Goal: Task Accomplishment & Management: Manage account settings

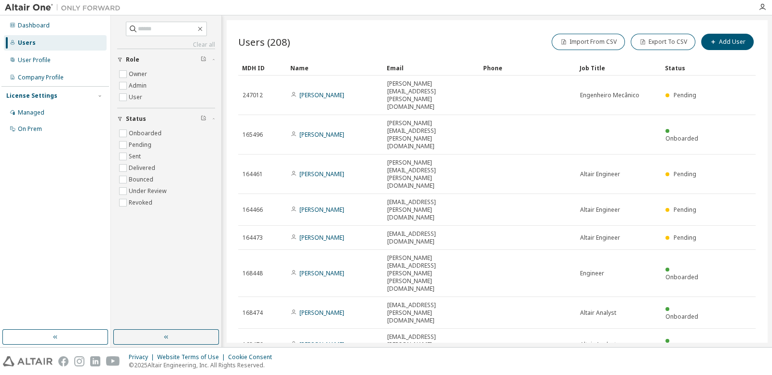
click at [730, 250] on div "MDH ID Name Email Phone Job Title Status 247012 [PERSON_NAME] Perini [EMAIL_ADD…" at bounding box center [496, 252] width 517 height 384
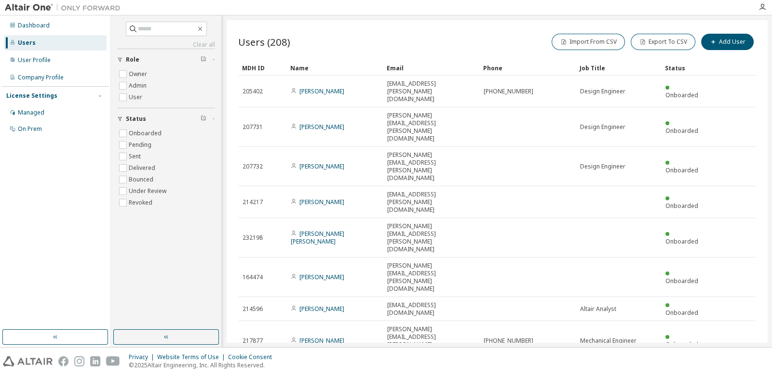
click at [318, 73] on div "Name" at bounding box center [334, 67] width 89 height 15
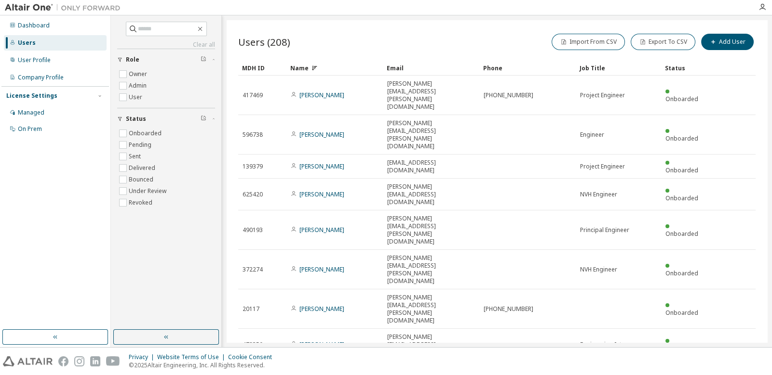
click at [700, 367] on icon "button" at bounding box center [702, 373] width 12 height 12
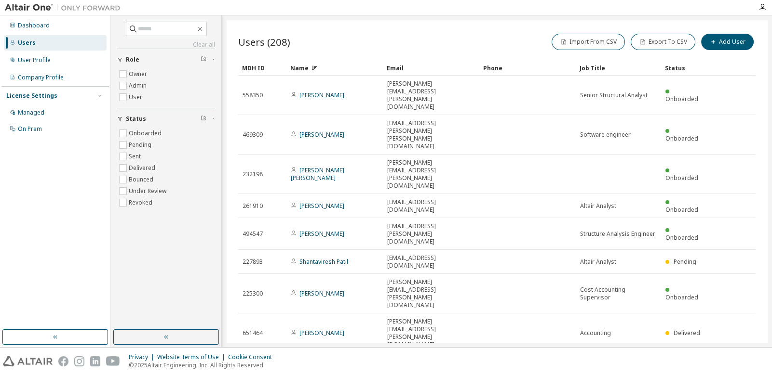
type input "*"
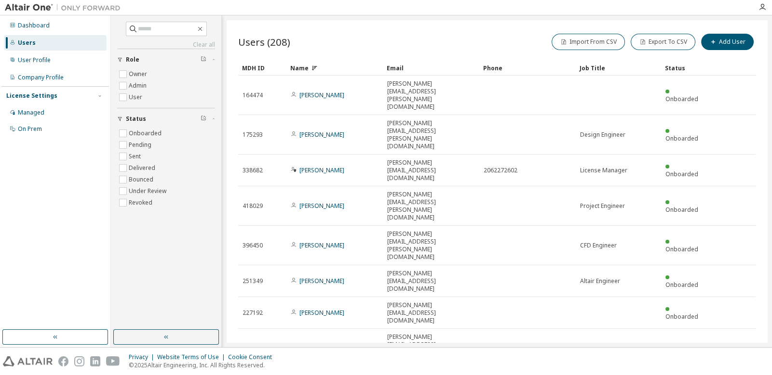
click at [419, 45] on div "Users (208) Import From CSV Export To CSV Add User" at bounding box center [496, 42] width 517 height 20
click at [27, 128] on div "On Prem" at bounding box center [30, 129] width 24 height 8
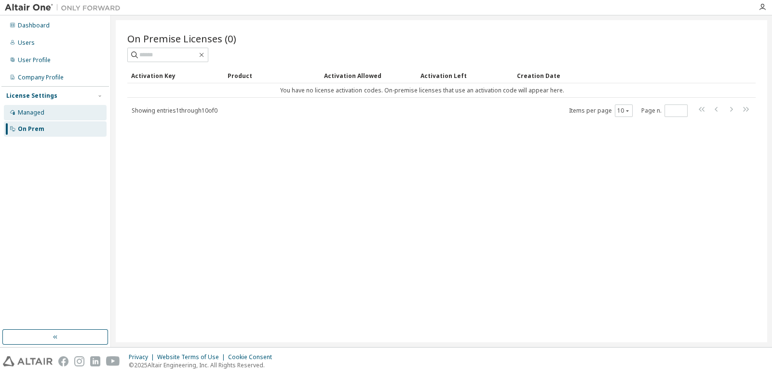
click at [30, 113] on div "Managed" at bounding box center [31, 113] width 27 height 8
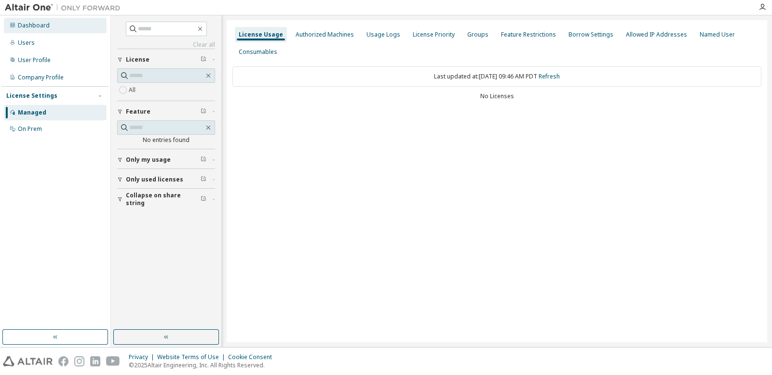
click at [31, 28] on div "Dashboard" at bounding box center [34, 26] width 32 height 8
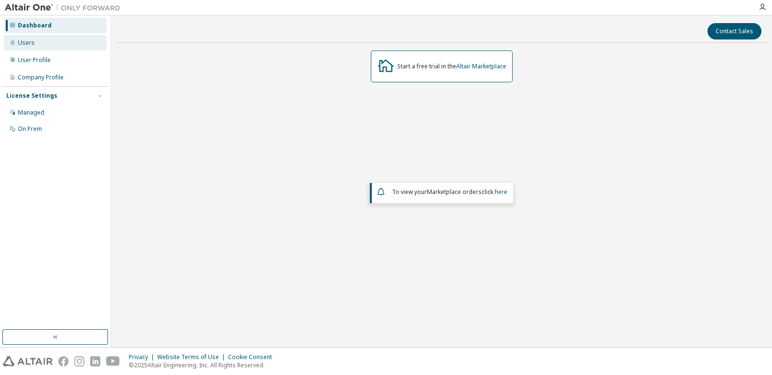
click at [31, 45] on div "Users" at bounding box center [26, 43] width 17 height 8
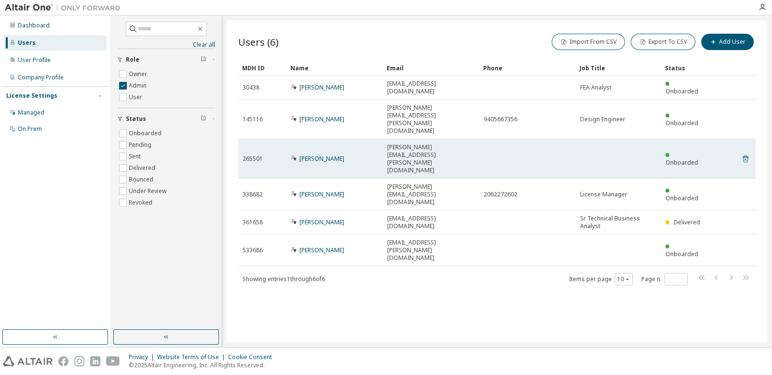
click at [745, 159] on icon at bounding box center [745, 160] width 2 height 2
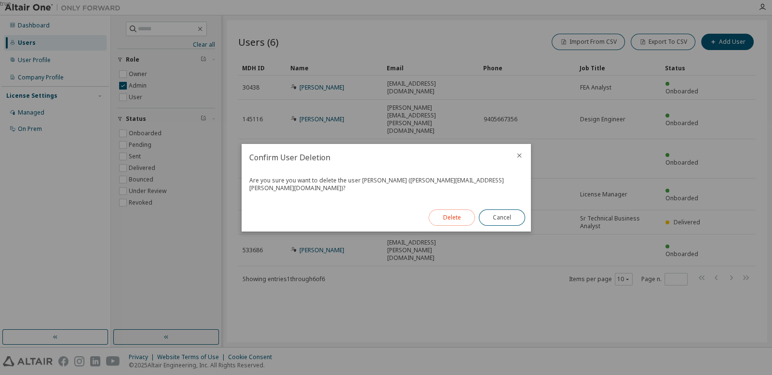
click at [453, 215] on button "Delete" at bounding box center [452, 218] width 46 height 16
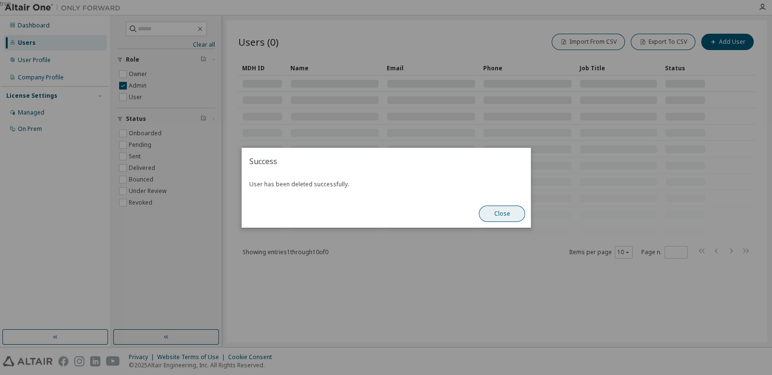
click at [509, 216] on button "Close" at bounding box center [502, 214] width 46 height 16
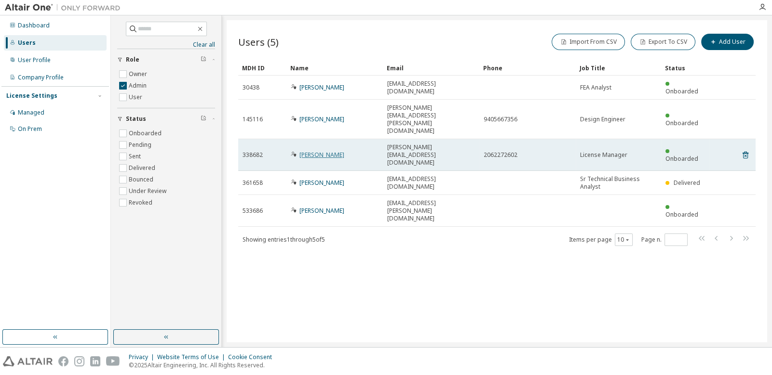
click at [324, 151] on link "[PERSON_NAME]" at bounding box center [321, 155] width 45 height 8
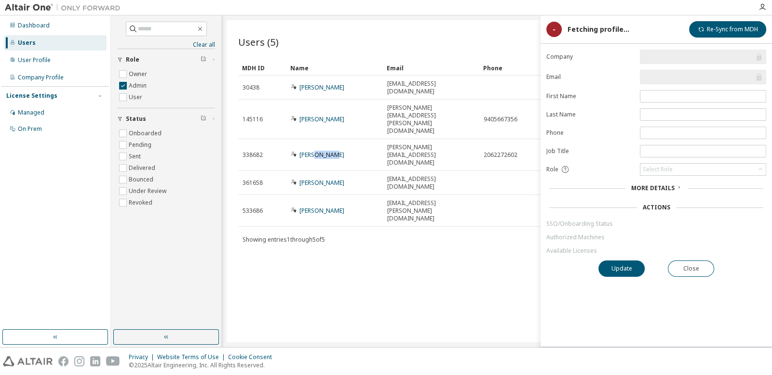
click at [324, 151] on link "[PERSON_NAME]" at bounding box center [321, 155] width 45 height 8
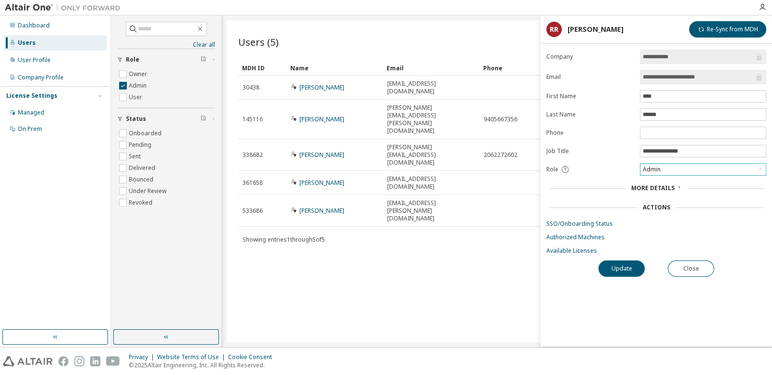
click at [759, 168] on icon at bounding box center [760, 169] width 4 height 2
click at [653, 195] on li "Owner" at bounding box center [702, 194] width 123 height 13
click at [760, 169] on icon at bounding box center [760, 170] width 10 height 10
click at [668, 182] on li "Admin" at bounding box center [702, 181] width 123 height 13
click at [599, 166] on div "Role" at bounding box center [590, 169] width 88 height 9
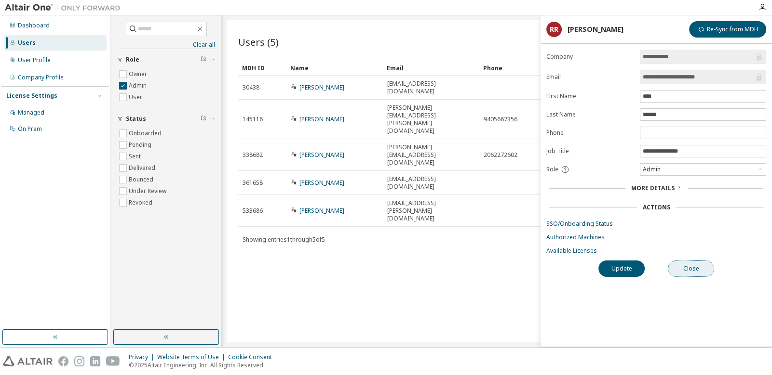
click at [703, 268] on button "Close" at bounding box center [691, 269] width 46 height 16
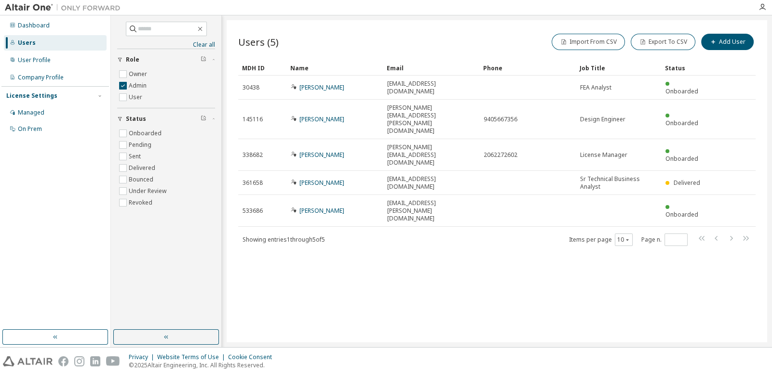
click at [558, 7] on div at bounding box center [438, 7] width 627 height 15
